Goal: Transaction & Acquisition: Register for event/course

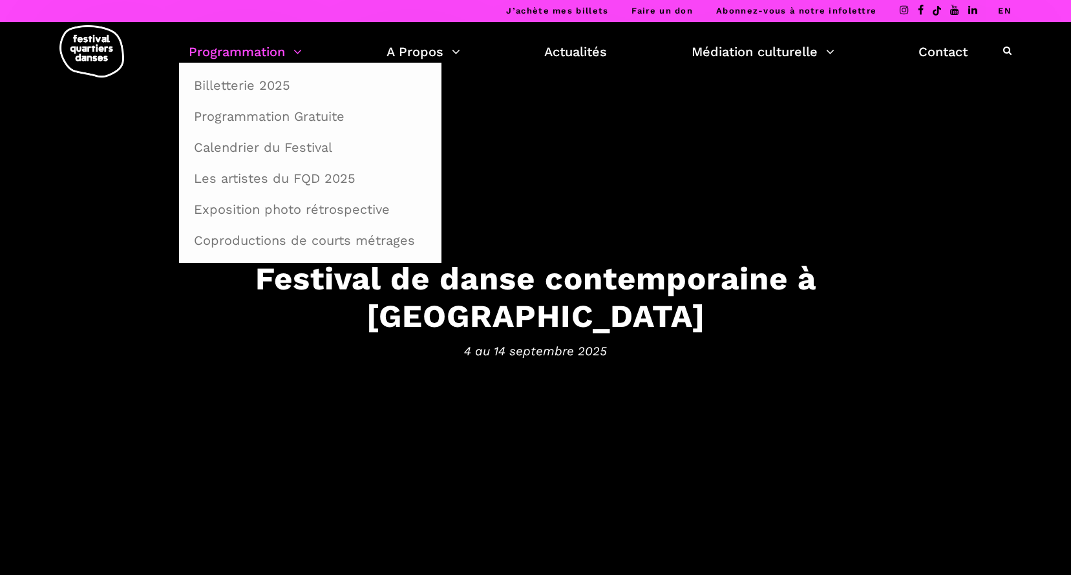
click at [234, 44] on link "Programmation" at bounding box center [245, 52] width 113 height 22
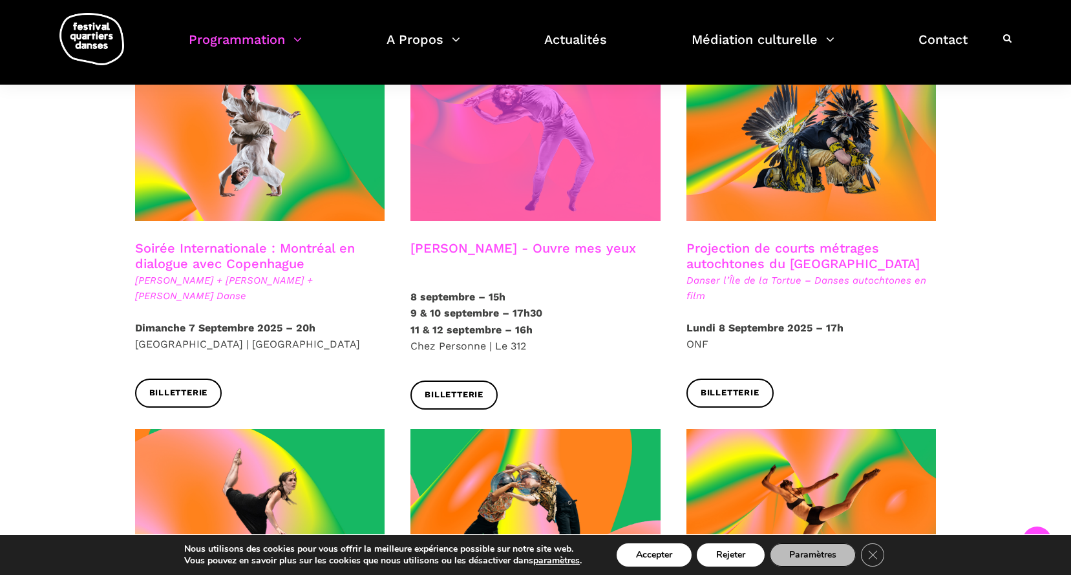
scroll to position [711, 0]
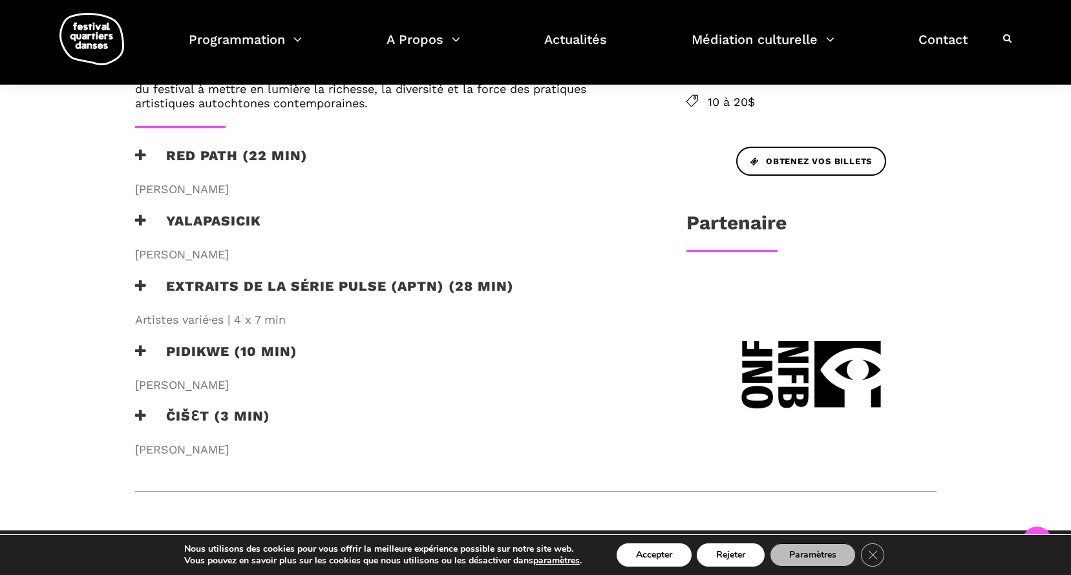
scroll to position [711, 0]
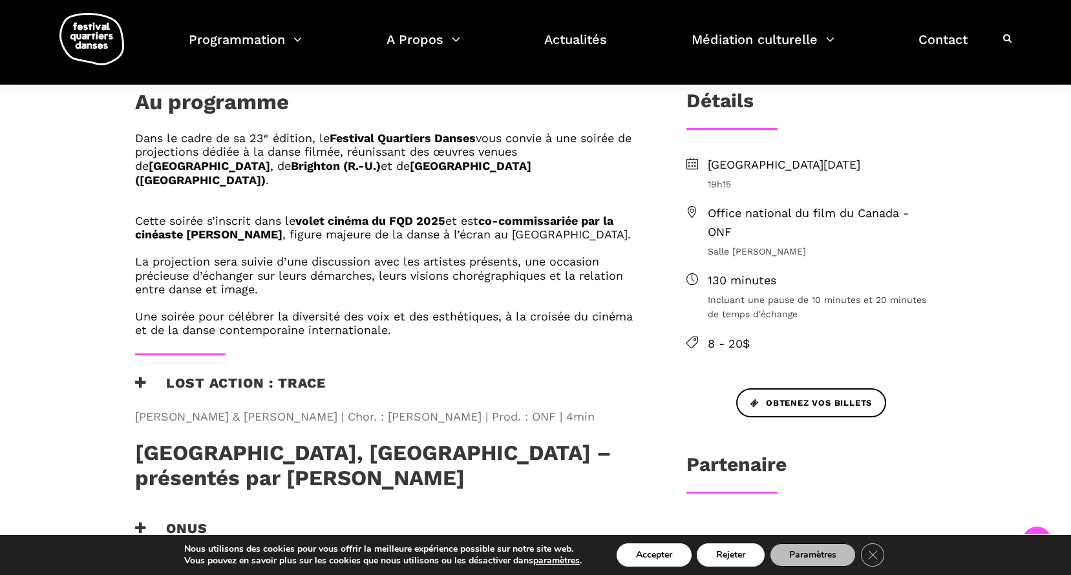
scroll to position [259, 0]
